Goal: Task Accomplishment & Management: Manage account settings

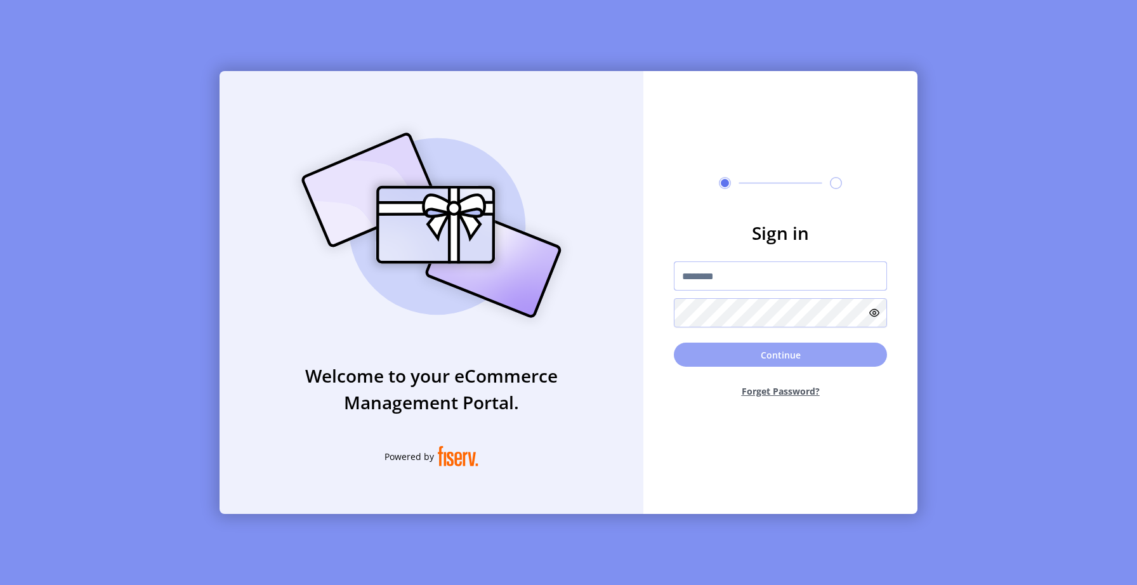
type input "*********"
click at [735, 359] on button "Continue" at bounding box center [780, 355] width 213 height 24
